Goal: Task Accomplishment & Management: Manage account settings

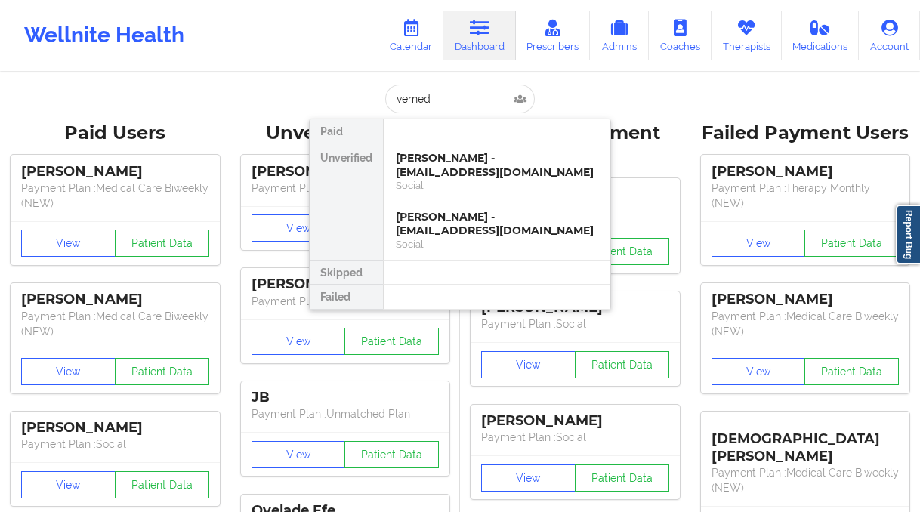
type input "[PERSON_NAME]"
click at [396, 175] on div "[PERSON_NAME] - [EMAIL_ADDRESS][DOMAIN_NAME]" at bounding box center [497, 165] width 202 height 28
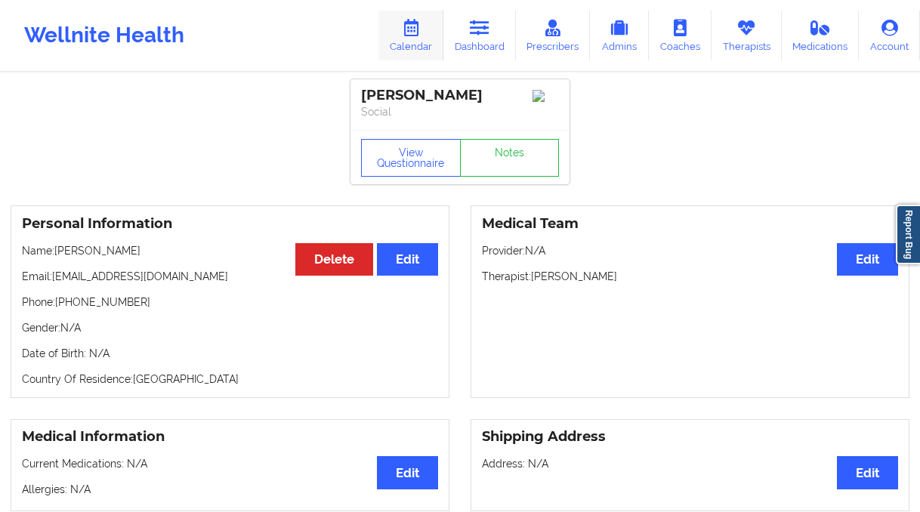
click at [427, 42] on link "Calendar" at bounding box center [410, 36] width 65 height 50
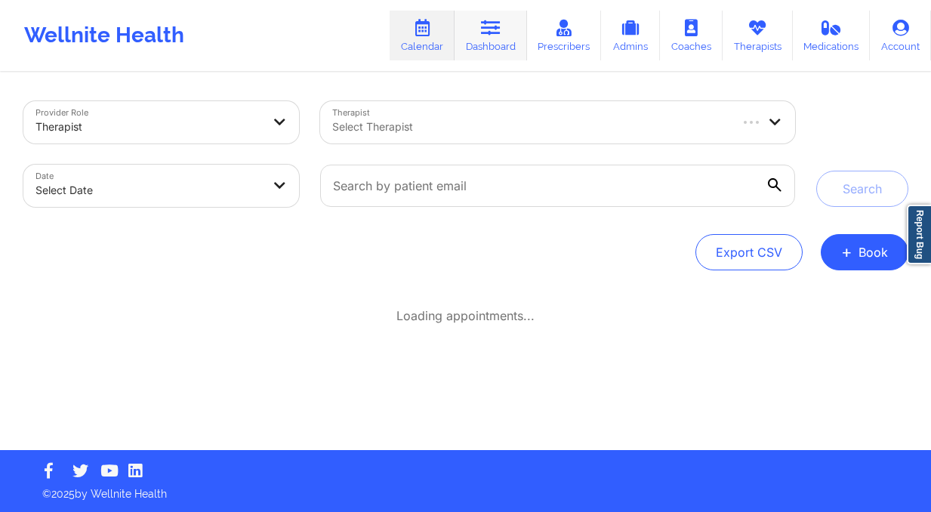
click at [495, 32] on icon at bounding box center [491, 28] width 20 height 17
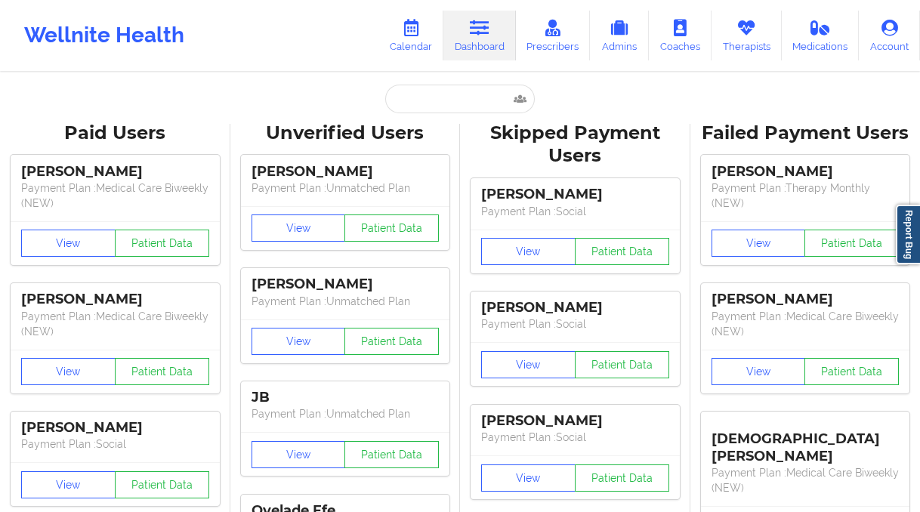
click at [447, 106] on input "text" at bounding box center [460, 99] width 150 height 29
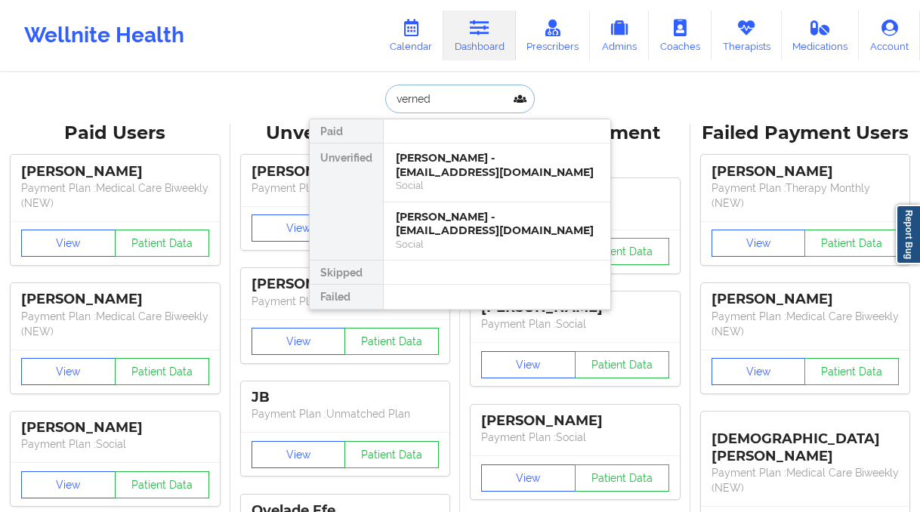
type input "[PERSON_NAME]"
click at [475, 228] on div "[PERSON_NAME] - [EMAIL_ADDRESS][DOMAIN_NAME]" at bounding box center [497, 224] width 202 height 28
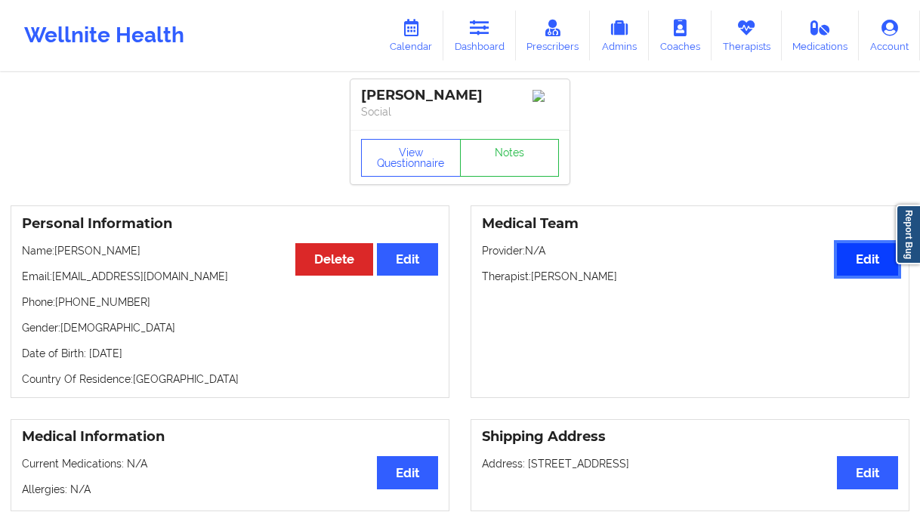
click at [869, 261] on button "Edit" at bounding box center [867, 259] width 61 height 32
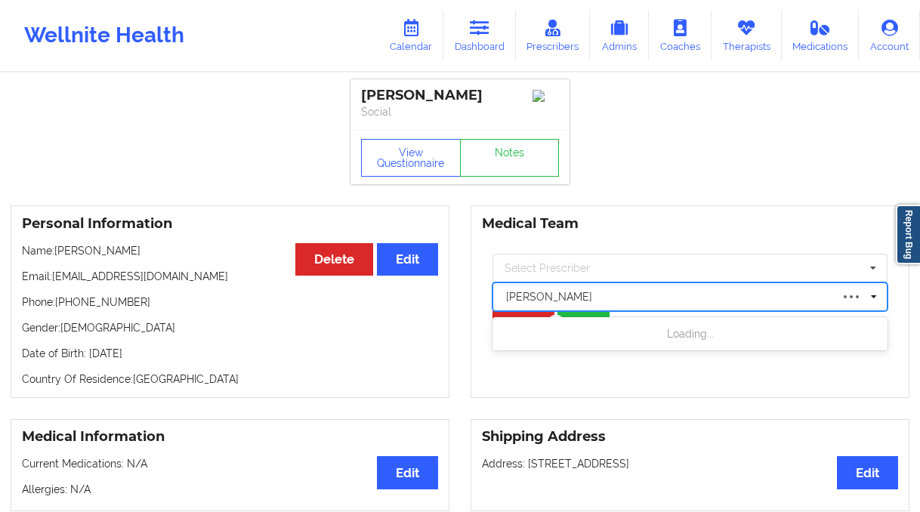
click at [569, 298] on div at bounding box center [668, 297] width 324 height 18
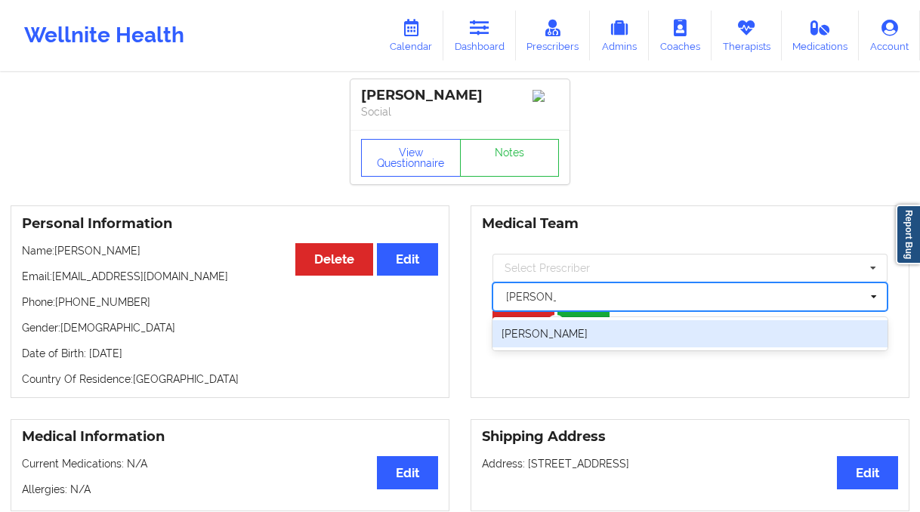
click at [613, 335] on div "[PERSON_NAME]" at bounding box center [689, 333] width 395 height 27
type input "[PERSON_NAME]"
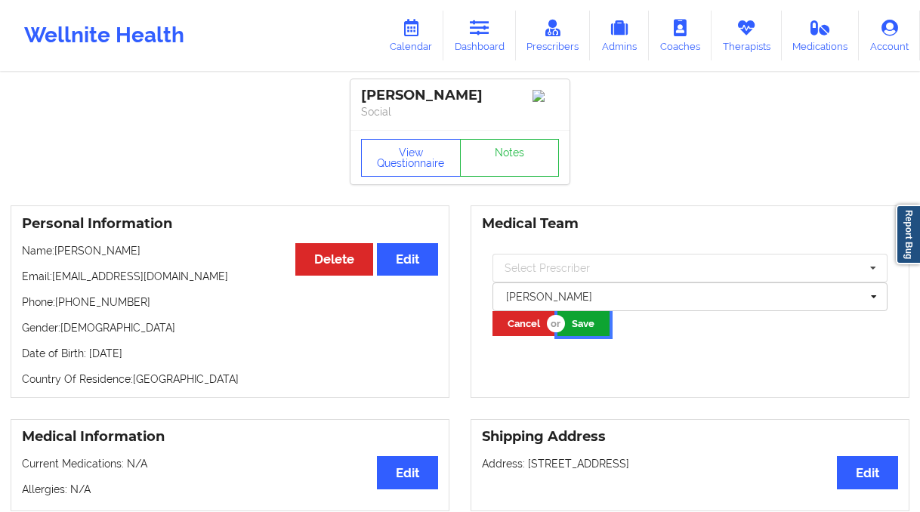
click at [588, 322] on button "Save" at bounding box center [583, 323] width 52 height 25
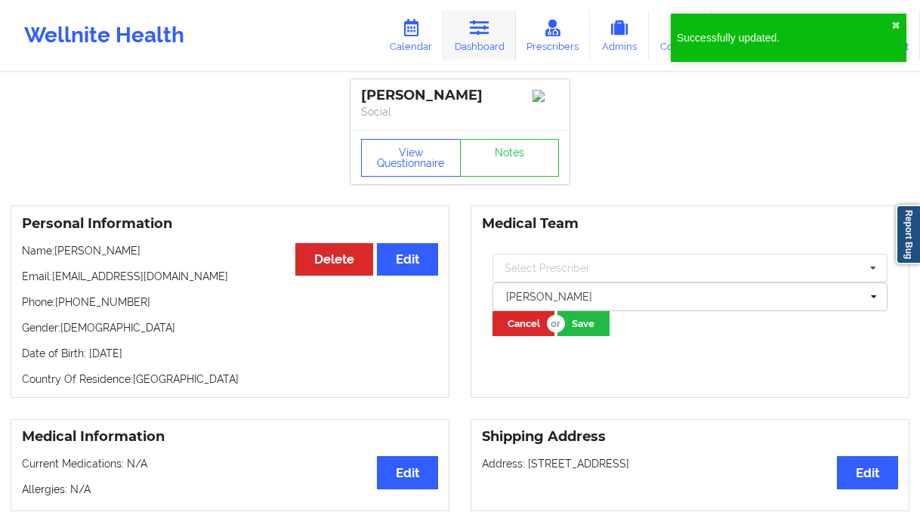
click at [505, 35] on link "Dashboard" at bounding box center [479, 36] width 73 height 50
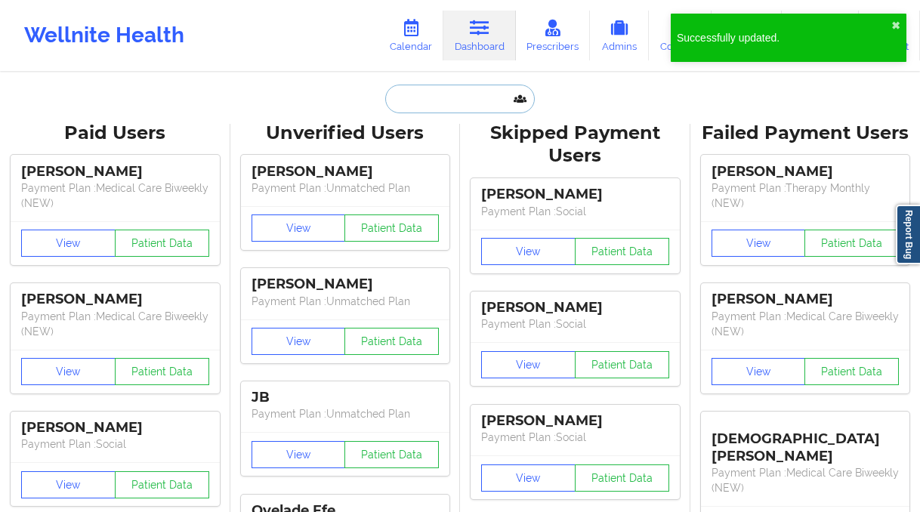
click at [457, 98] on input "text" at bounding box center [460, 99] width 150 height 29
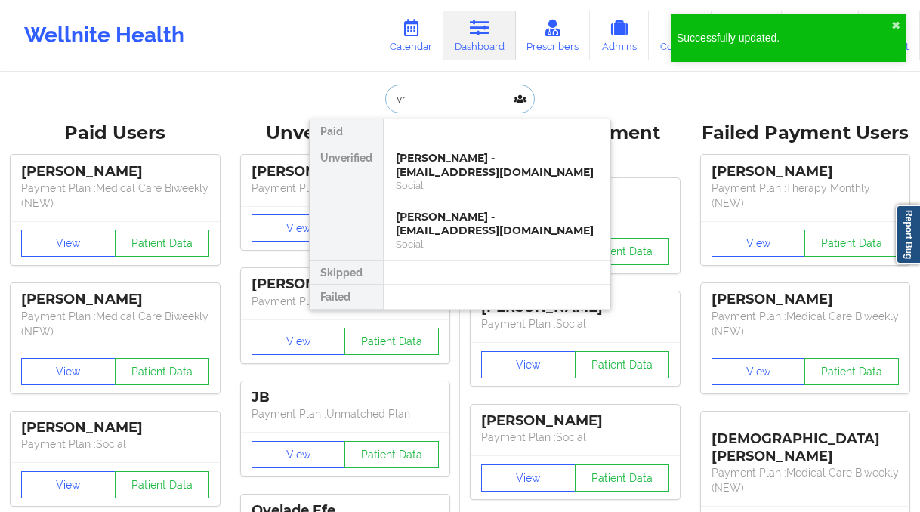
type input "v"
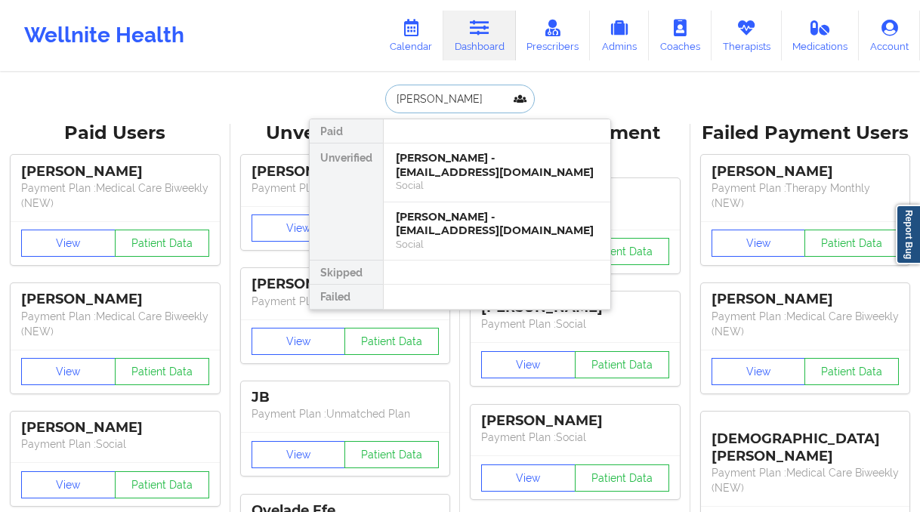
type input "[PERSON_NAME]"
click at [480, 187] on div "Social" at bounding box center [497, 185] width 202 height 13
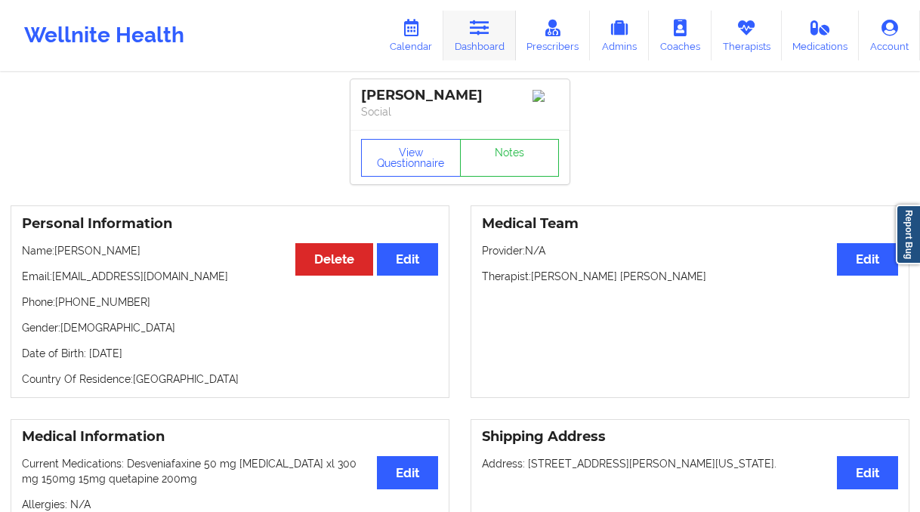
click at [479, 39] on link "Dashboard" at bounding box center [479, 36] width 73 height 50
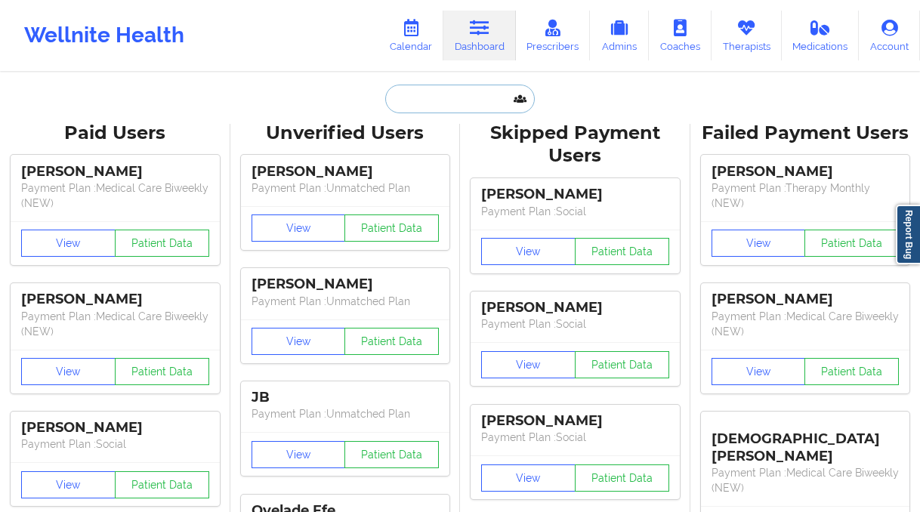
click at [443, 99] on input "text" at bounding box center [460, 99] width 150 height 29
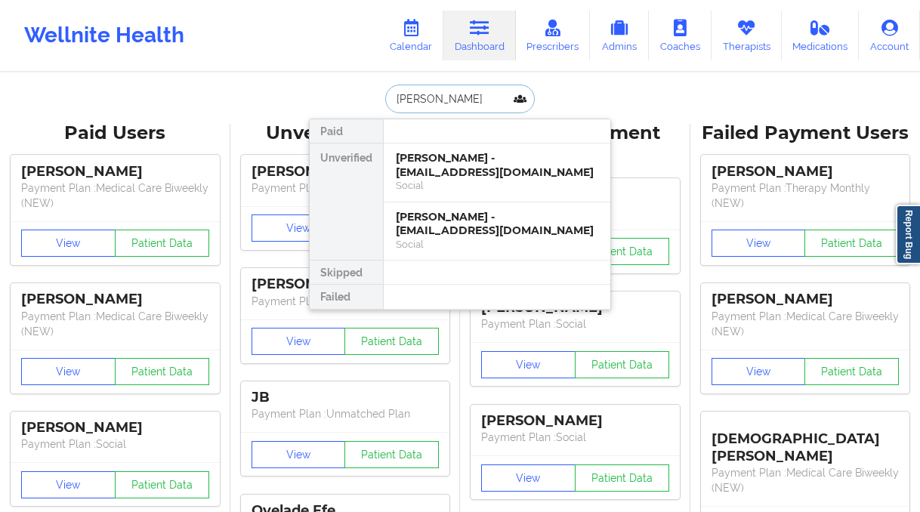
type input "[PERSON_NAME]"
click at [458, 246] on div "Social" at bounding box center [497, 244] width 202 height 13
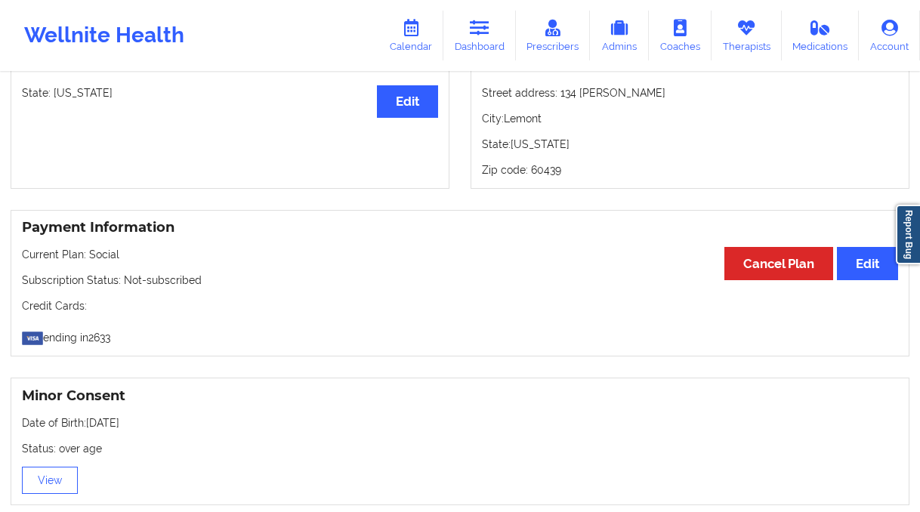
scroll to position [776, 0]
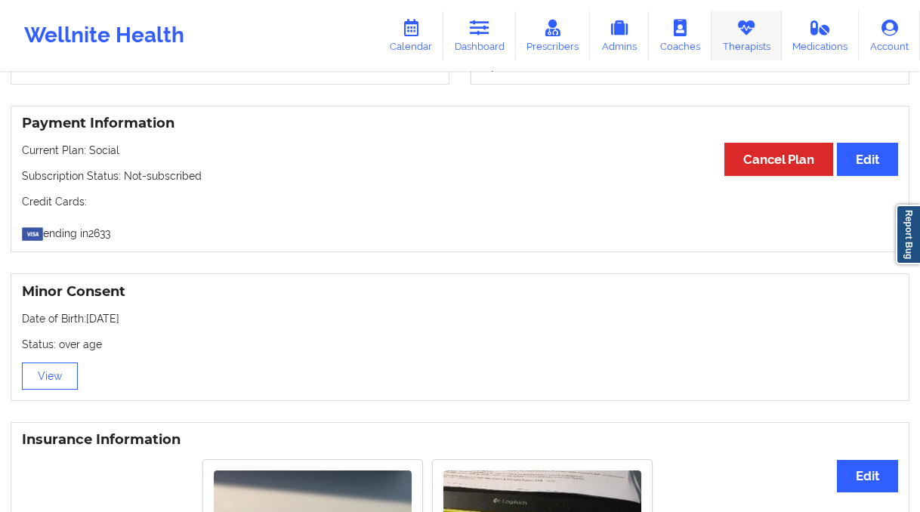
click at [764, 49] on link "Therapists" at bounding box center [746, 36] width 70 height 50
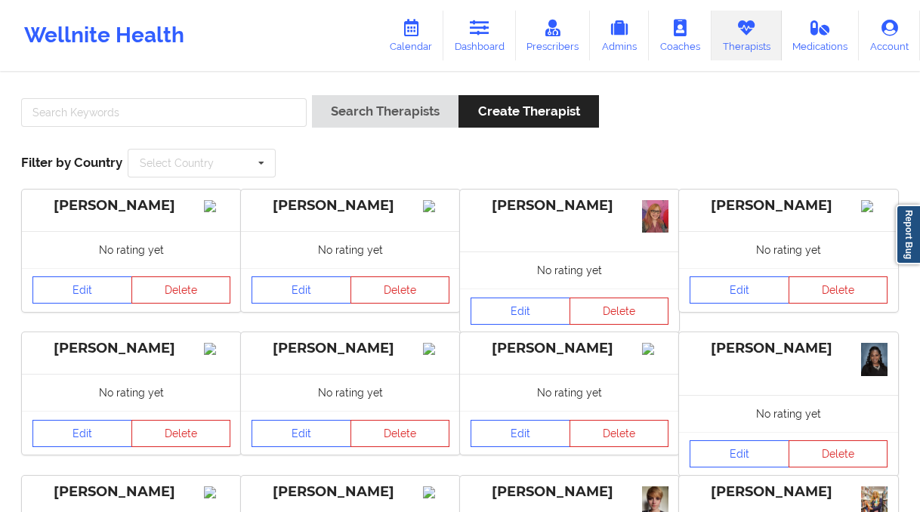
click at [199, 94] on div "Search Therapists Create Therapist Filter by Country Select Country [GEOGRAPHIC…" at bounding box center [460, 136] width 899 height 103
click at [203, 100] on input "text" at bounding box center [163, 112] width 285 height 29
paste input "[PERSON_NAME]"
type input "[PERSON_NAME]"
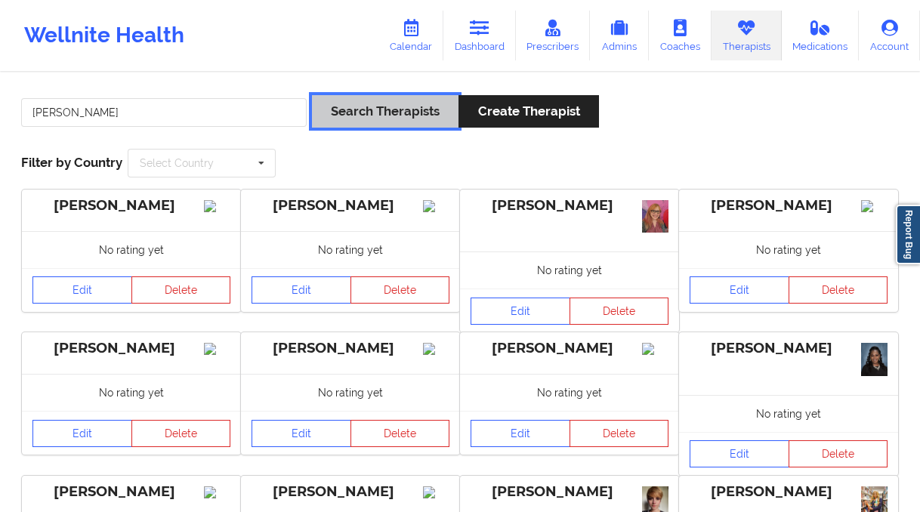
click at [389, 110] on button "Search Therapists" at bounding box center [385, 111] width 147 height 32
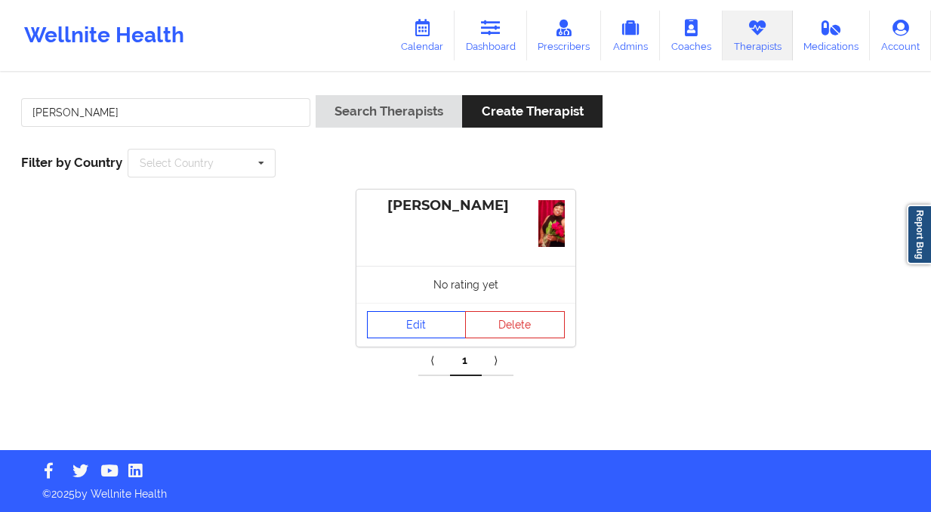
click at [426, 293] on div "[PERSON_NAME] No rating yet Edit Delete" at bounding box center [465, 268] width 219 height 157
click at [434, 326] on link "Edit" at bounding box center [417, 324] width 100 height 27
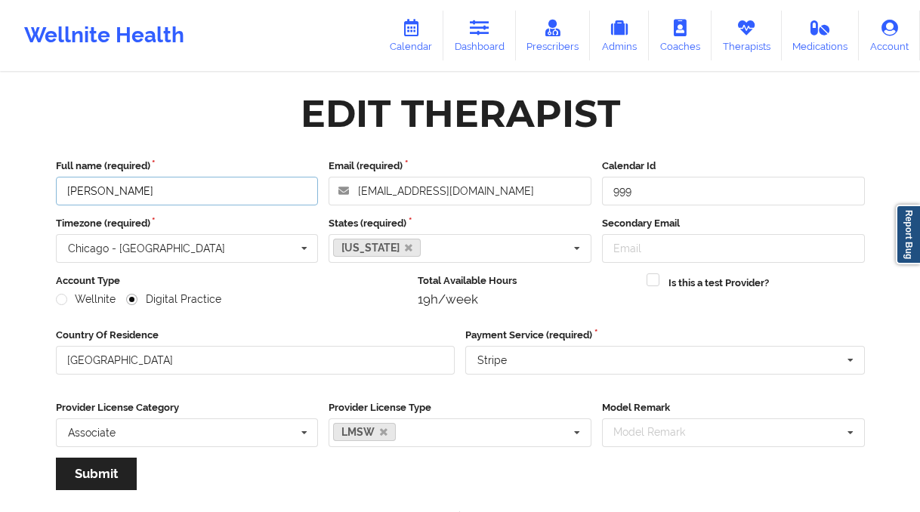
click at [221, 193] on input "[PERSON_NAME]" at bounding box center [187, 191] width 263 height 29
click at [224, 196] on input "[PERSON_NAME]" at bounding box center [187, 191] width 263 height 29
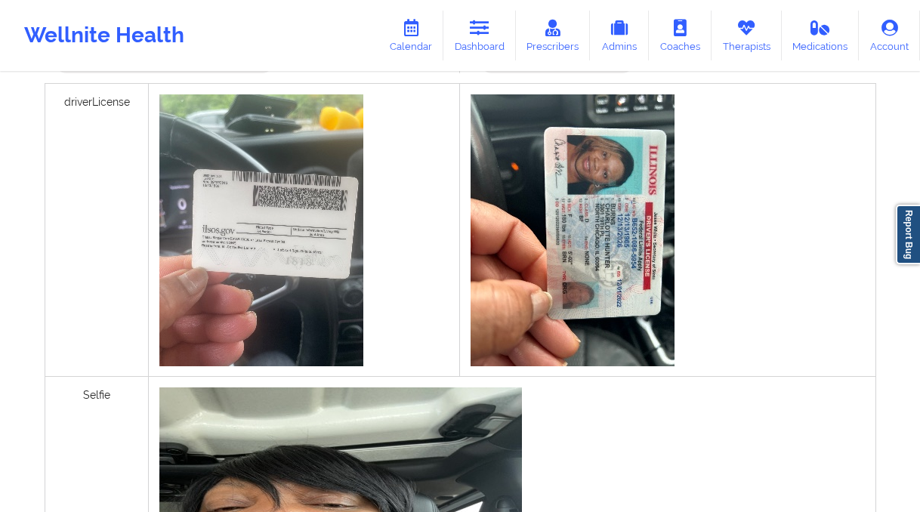
scroll to position [245, 0]
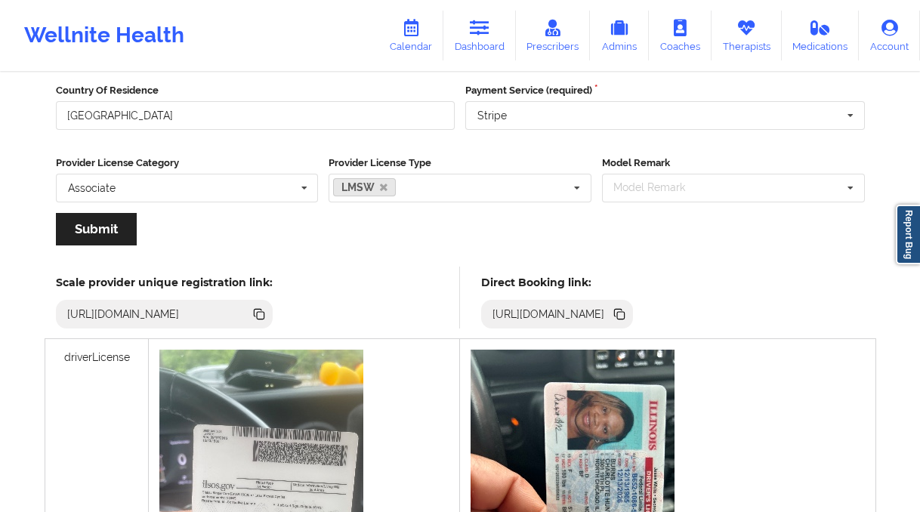
click at [628, 318] on icon at bounding box center [619, 314] width 17 height 17
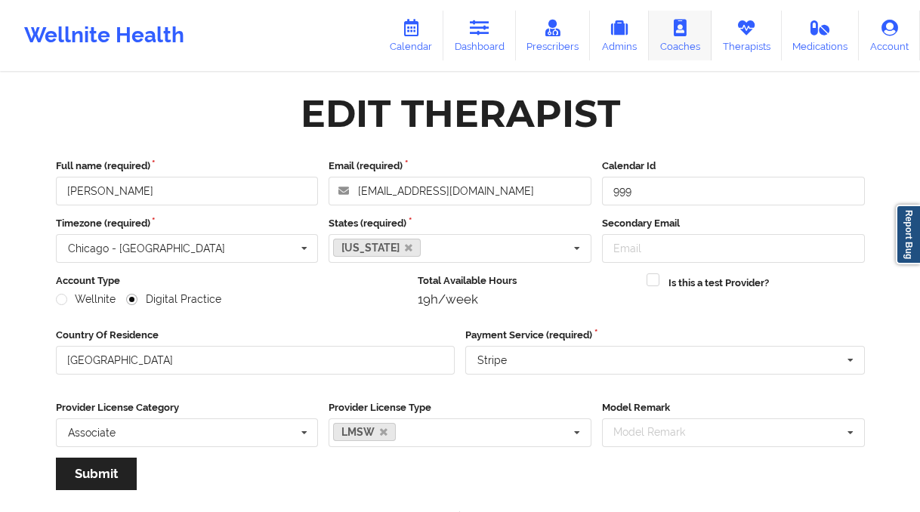
click at [721, 35] on link "Therapists" at bounding box center [746, 36] width 70 height 50
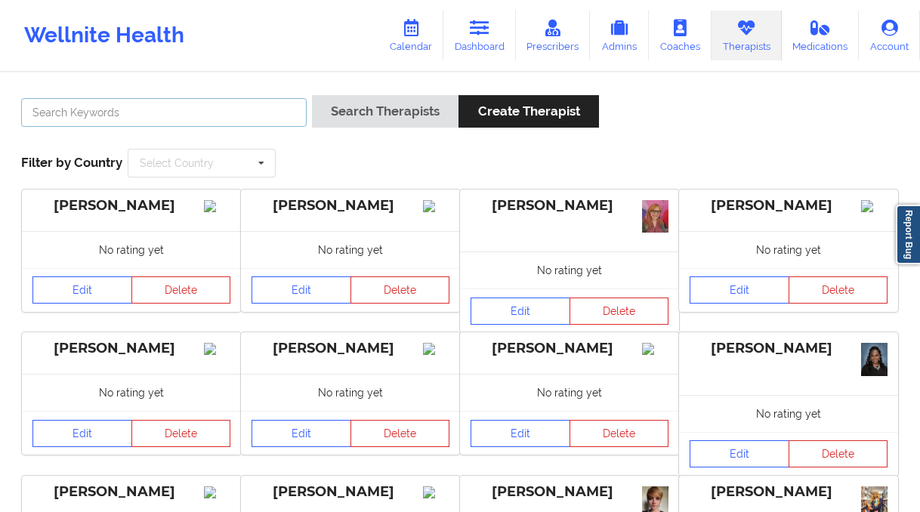
click at [263, 113] on input "text" at bounding box center [163, 112] width 285 height 29
paste input "[PERSON_NAME]"
type input "[PERSON_NAME]"
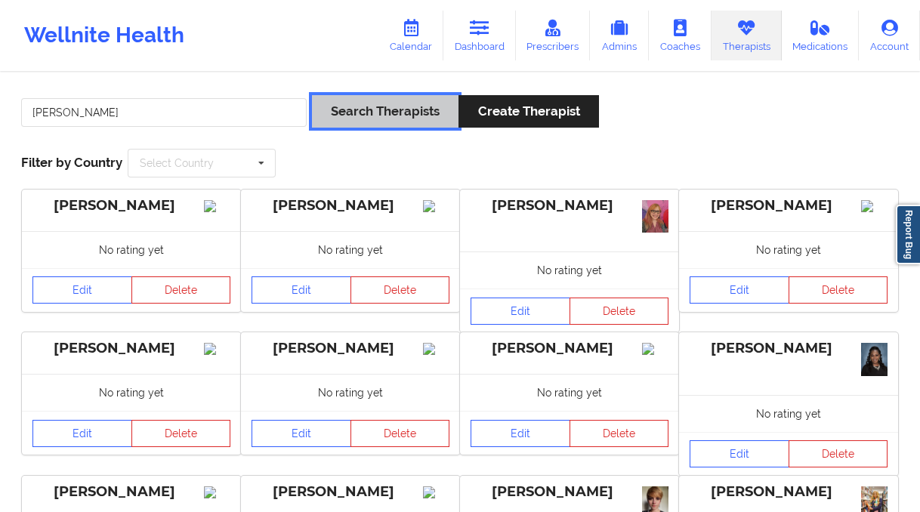
click at [374, 110] on button "Search Therapists" at bounding box center [385, 111] width 147 height 32
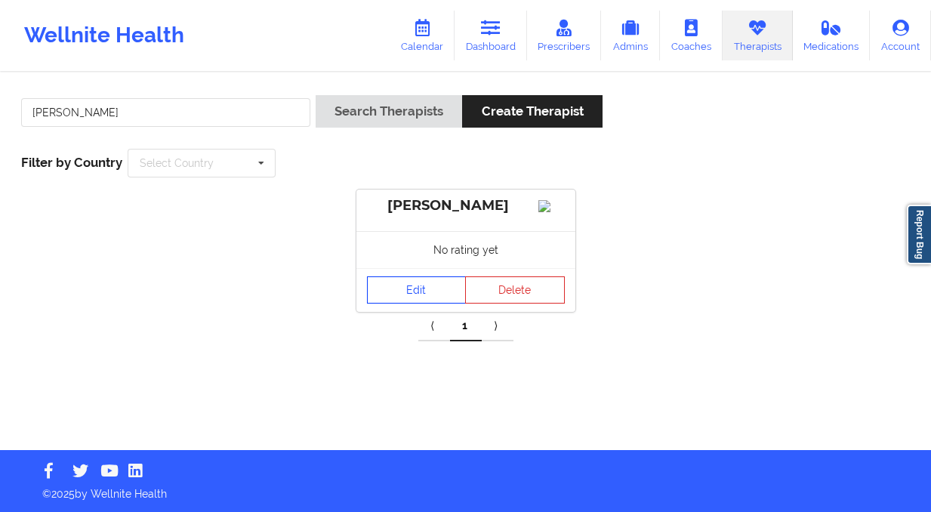
click at [393, 302] on link "Edit" at bounding box center [417, 289] width 100 height 27
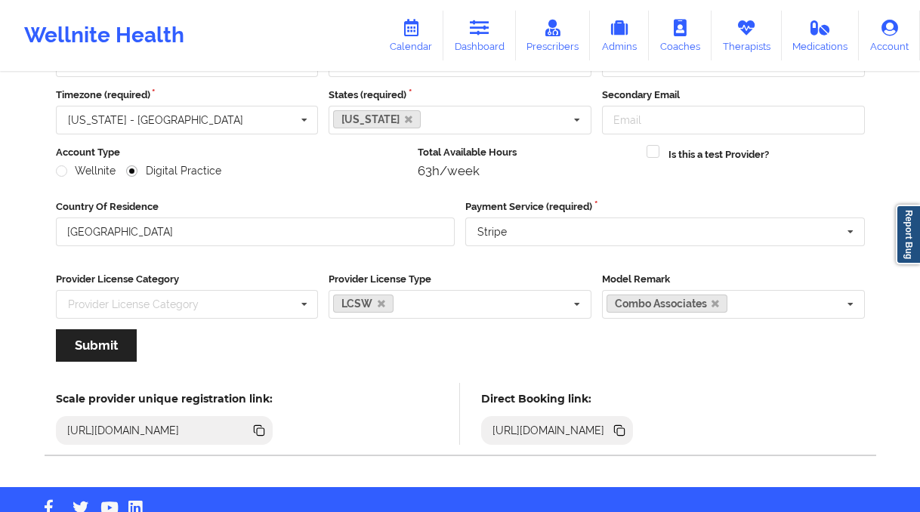
scroll to position [165, 0]
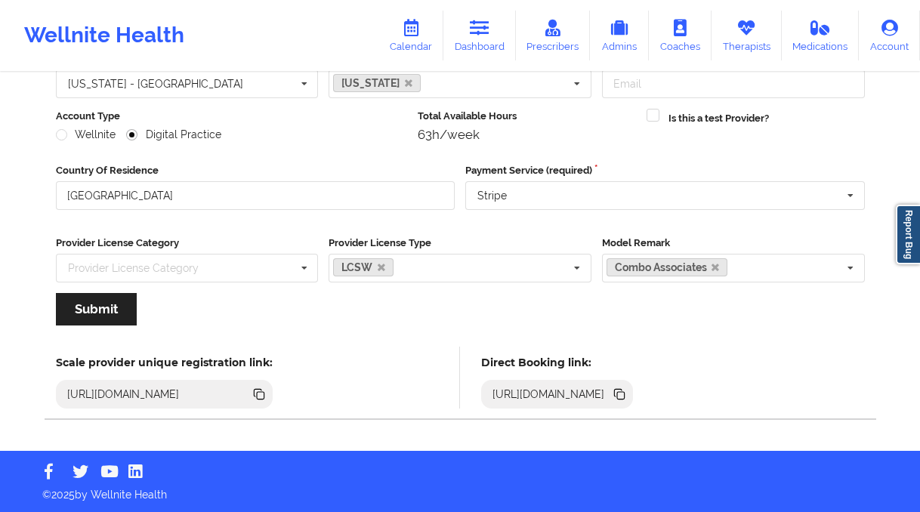
click at [625, 394] on icon at bounding box center [621, 396] width 8 height 8
click at [467, 40] on link "Dashboard" at bounding box center [479, 36] width 73 height 50
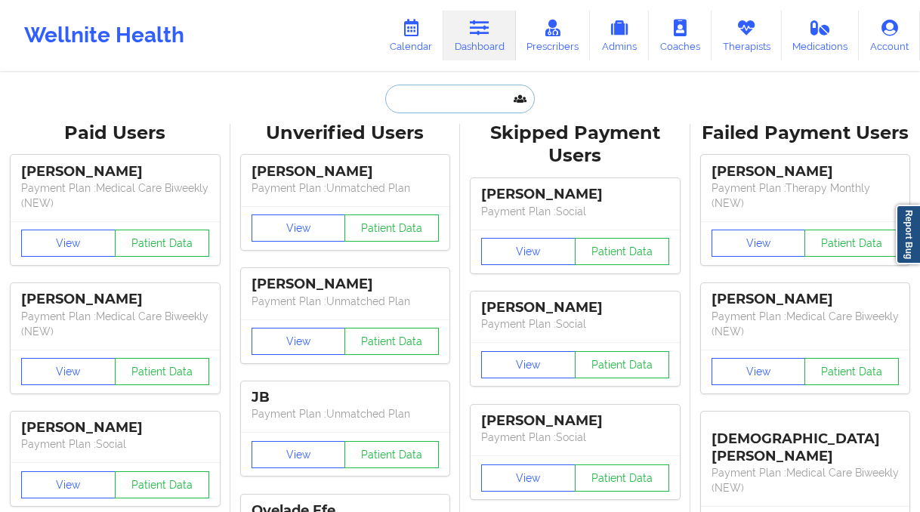
click at [415, 100] on input "text" at bounding box center [460, 99] width 150 height 29
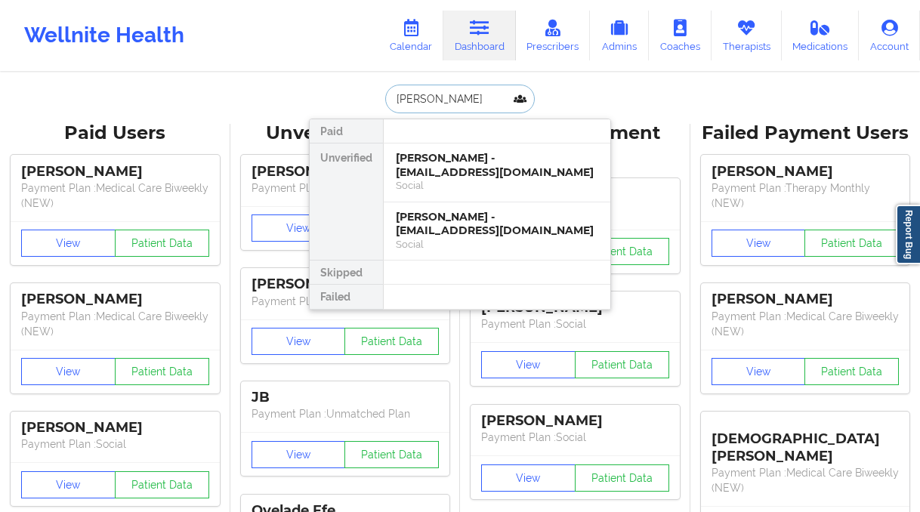
type input "[PERSON_NAME]"
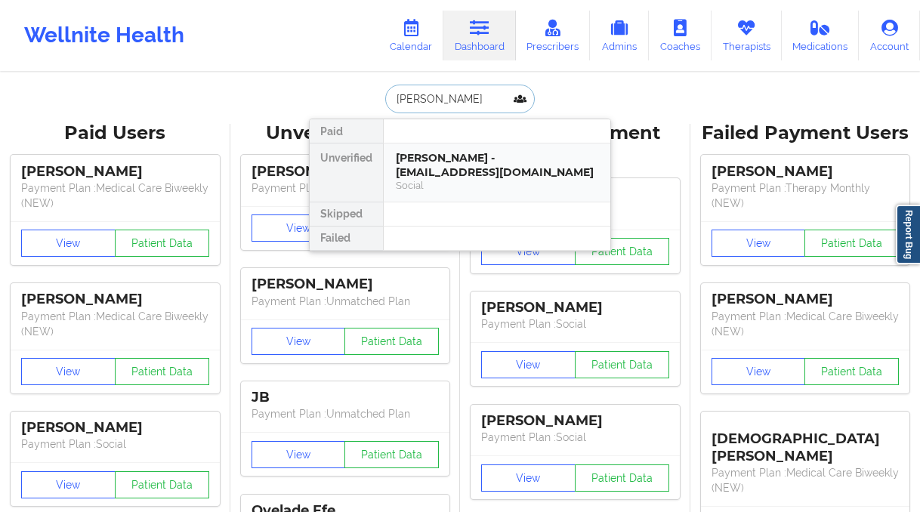
click at [464, 177] on div "[PERSON_NAME] - [EMAIL_ADDRESS][DOMAIN_NAME]" at bounding box center [497, 165] width 202 height 28
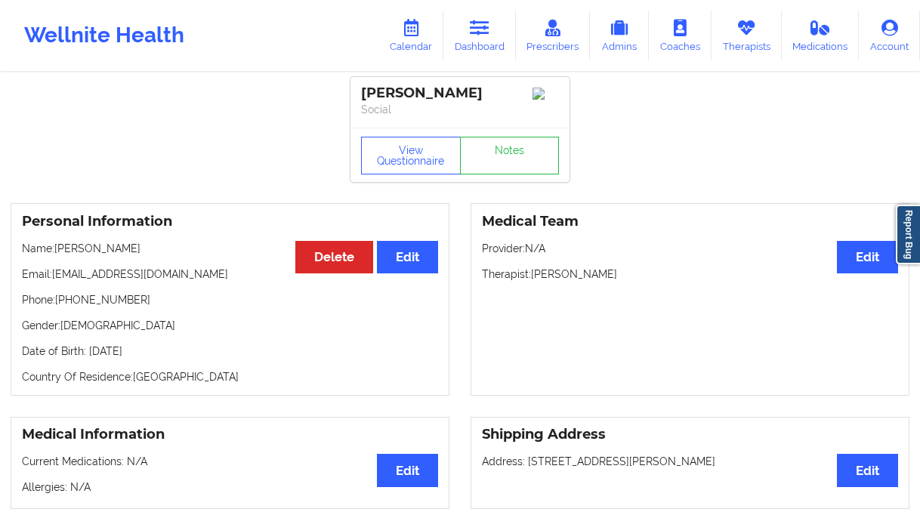
scroll to position [3, 0]
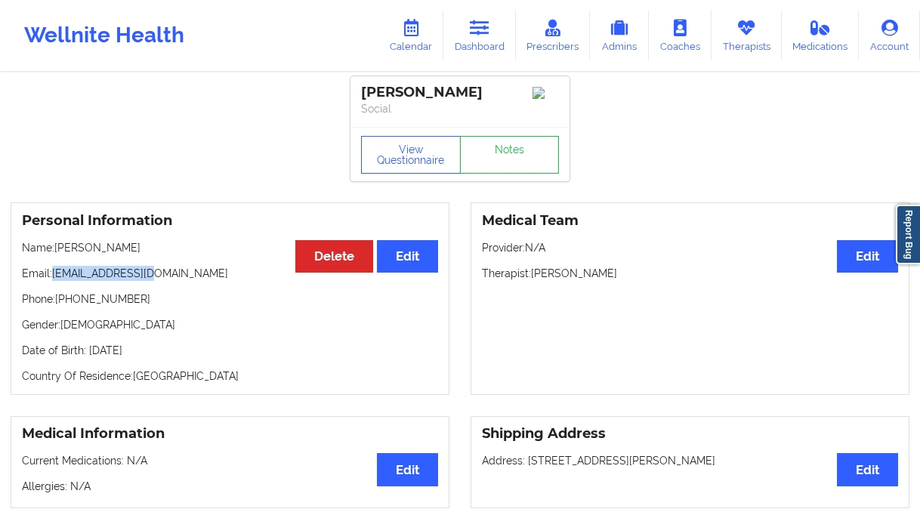
drag, startPoint x: 177, startPoint y: 278, endPoint x: 58, endPoint y: 281, distance: 119.4
click at [58, 281] on p "Email: [EMAIL_ADDRESS][DOMAIN_NAME]" at bounding box center [230, 273] width 416 height 15
copy p "[EMAIL_ADDRESS][DOMAIN_NAME]"
drag, startPoint x: 151, startPoint y: 302, endPoint x: 57, endPoint y: 304, distance: 93.7
click at [57, 304] on p "Phone: [PHONE_NUMBER]" at bounding box center [230, 299] width 416 height 15
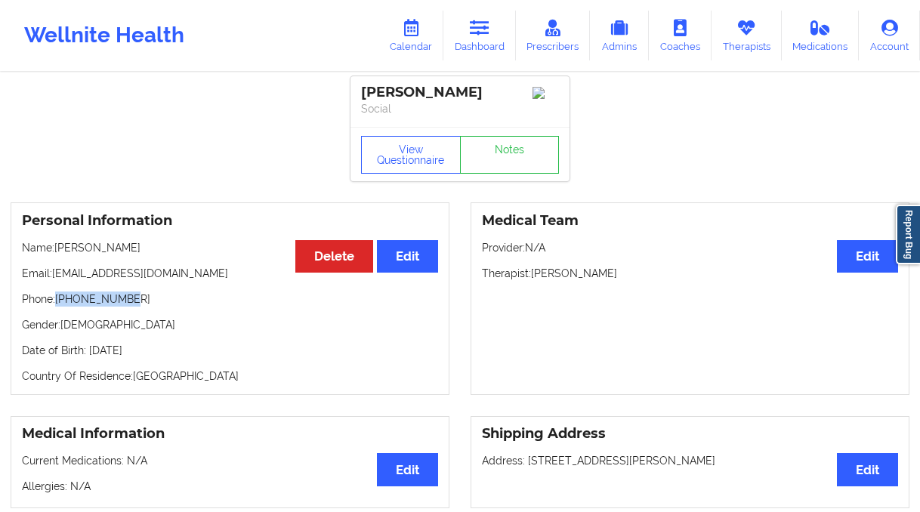
copy p "[PHONE_NUMBER]"
